Goal: Information Seeking & Learning: Learn about a topic

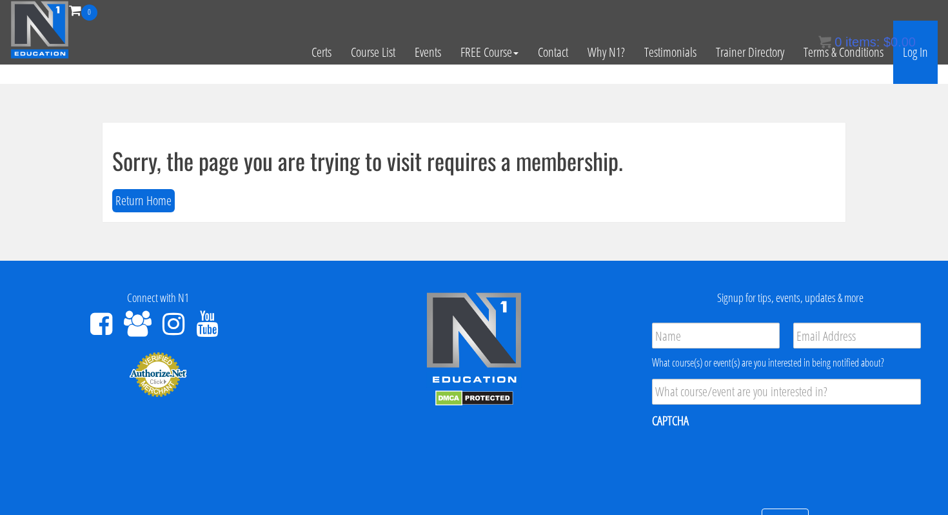
click at [915, 54] on link "Log In" at bounding box center [915, 52] width 44 height 63
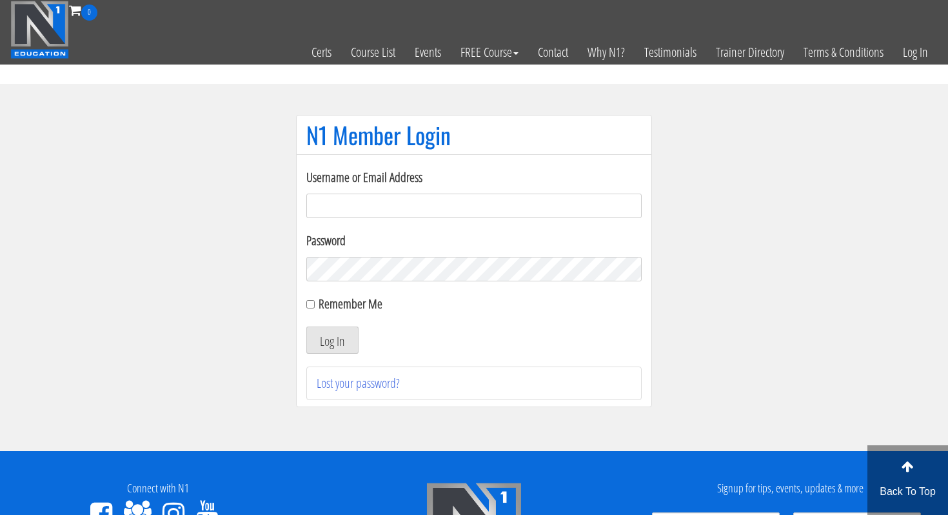
click at [372, 204] on input "Username or Email Address" at bounding box center [473, 205] width 335 height 25
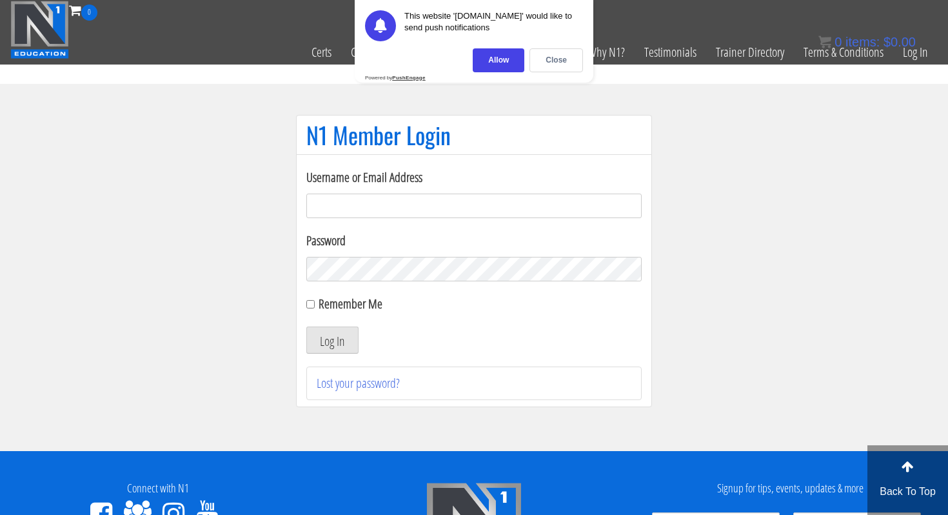
type input "[PERSON_NAME][EMAIL_ADDRESS][DOMAIN_NAME]"
click at [337, 328] on button "Log In" at bounding box center [332, 339] width 52 height 27
click at [312, 300] on input "Remember Me" at bounding box center [310, 304] width 8 height 8
checkbox input "true"
click at [547, 61] on div "Close" at bounding box center [556, 60] width 54 height 24
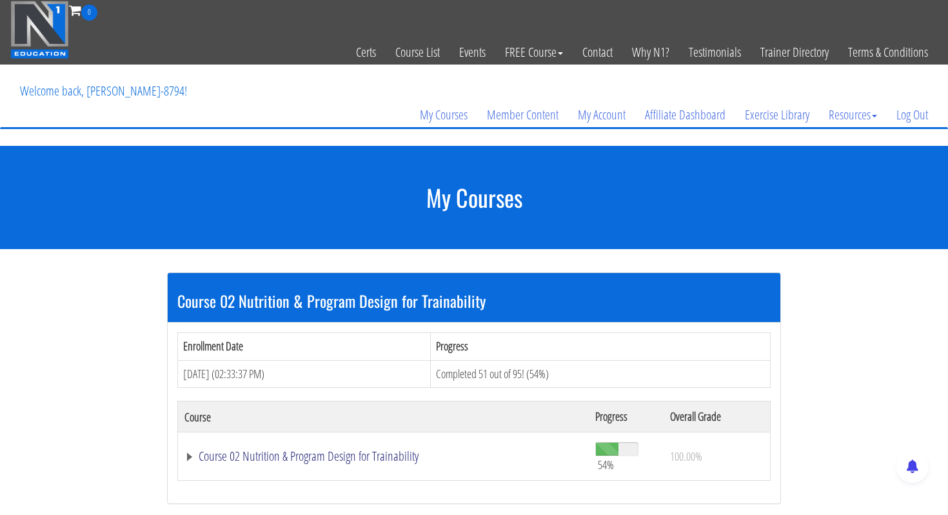
click at [353, 457] on link "Course 02 Nutrition & Program Design for Trainability" at bounding box center [383, 455] width 398 height 13
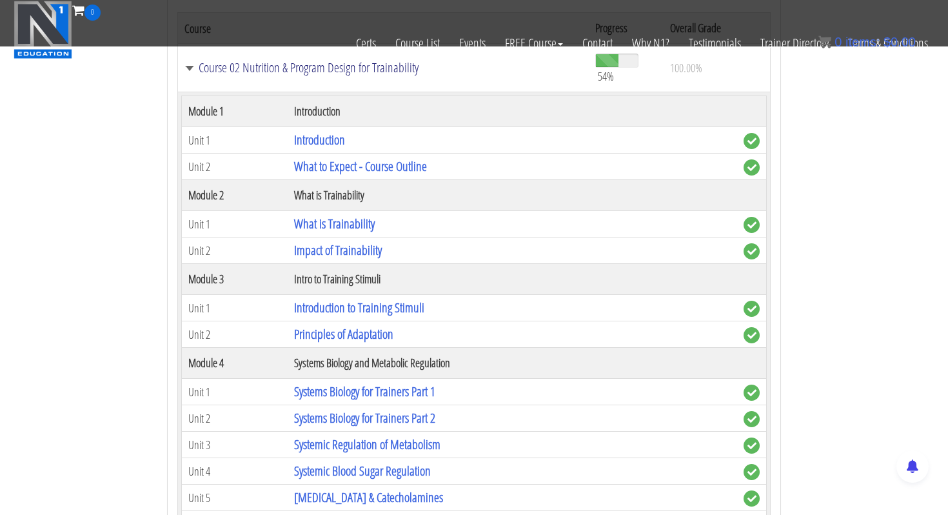
scroll to position [309, 0]
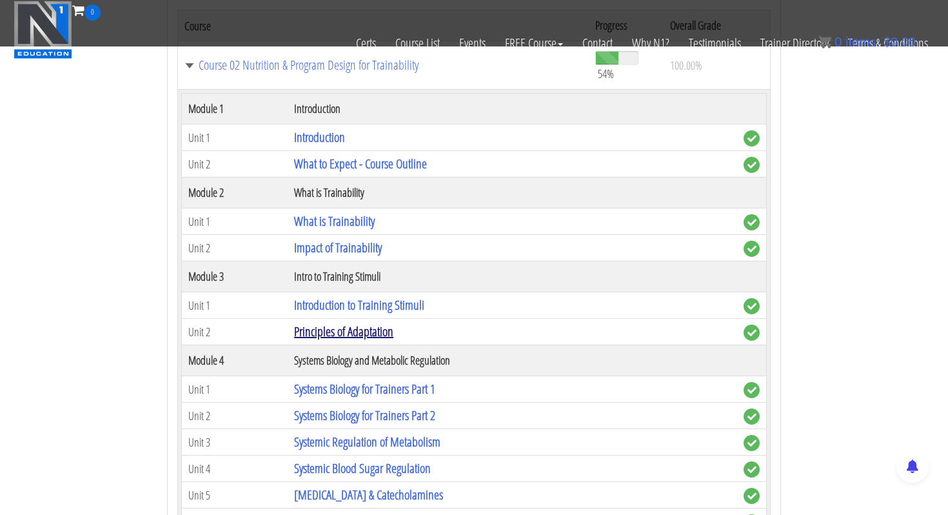
click at [317, 330] on link "Principles of Adaptation" at bounding box center [343, 330] width 99 height 17
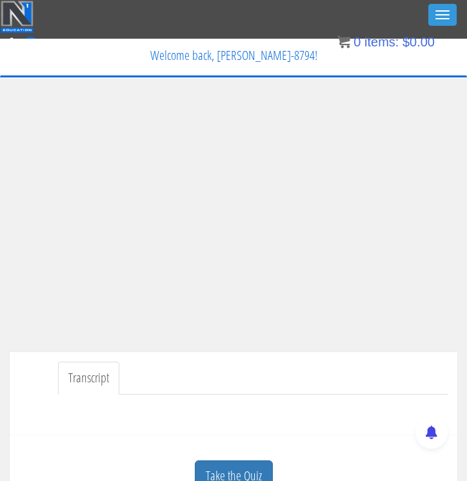
click at [399, 81] on div "My Courses Member Content My Account Affiliate Dashboard Exercise Library Resou…" at bounding box center [233, 90] width 446 height 36
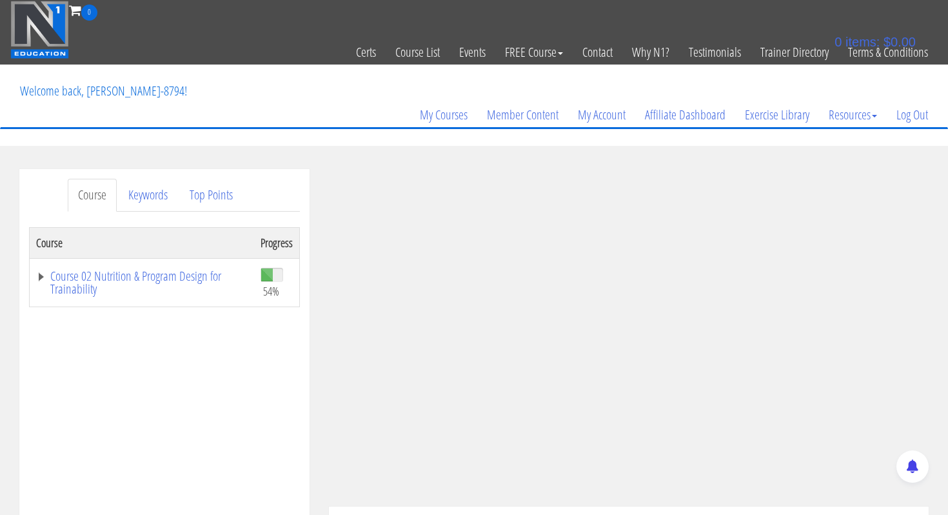
click at [370, 141] on header "Toggle navigation 0 Certs Course List Events FREE Course Course Preview – Biome…" at bounding box center [474, 73] width 948 height 146
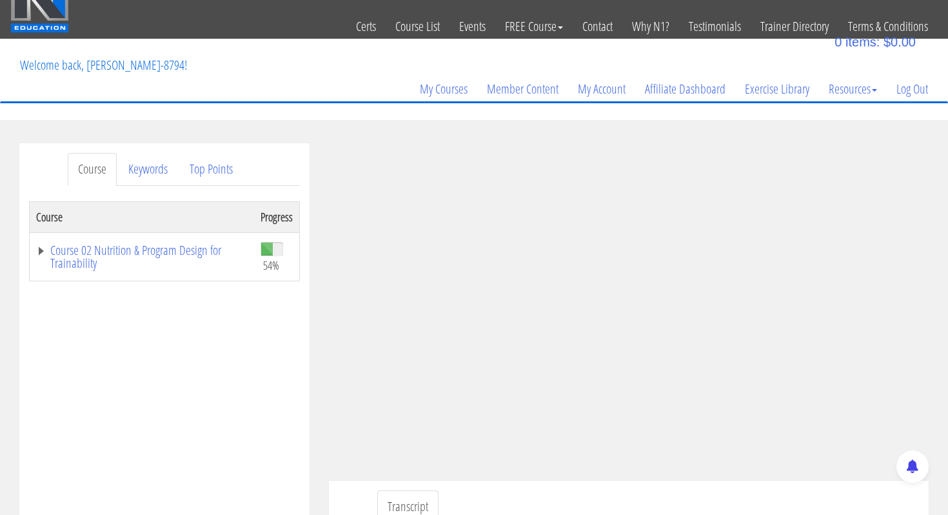
scroll to position [52, 0]
